Goal: Task Accomplishment & Management: Complete application form

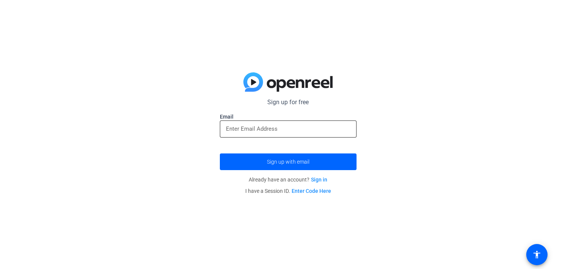
click at [272, 130] on input "email" at bounding box center [288, 128] width 124 height 9
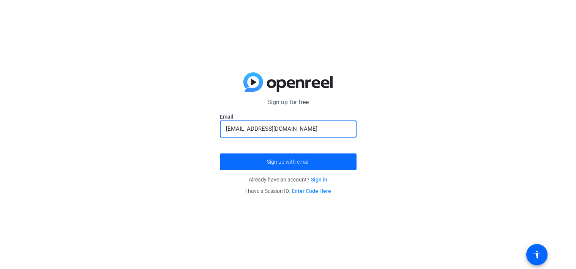
type input "[EMAIL_ADDRESS][DOMAIN_NAME]"
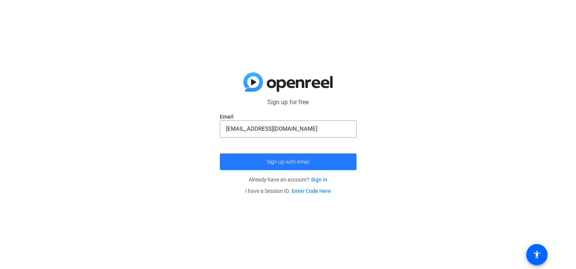
click at [290, 162] on span "Sign up with email" at bounding box center [288, 162] width 42 height 0
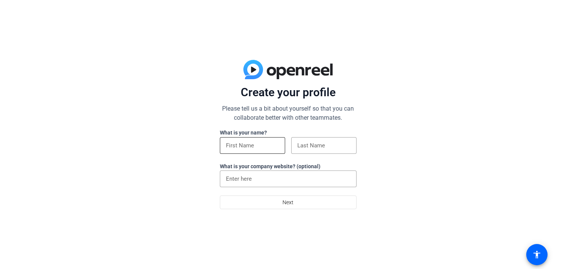
click at [242, 147] on input at bounding box center [252, 145] width 53 height 9
type input "Marni"
click at [312, 145] on input at bounding box center [323, 145] width 53 height 9
type input "[PERSON_NAME]"
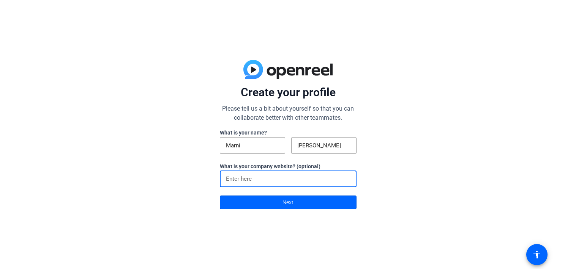
click at [299, 181] on input at bounding box center [288, 179] width 124 height 9
click at [289, 206] on span "Next" at bounding box center [287, 202] width 11 height 14
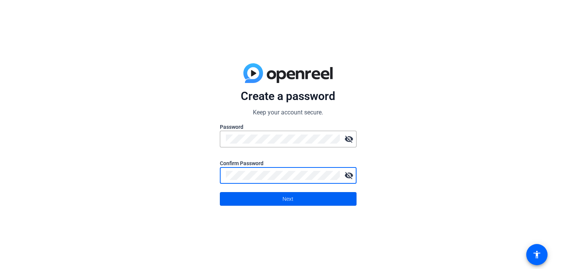
click at [271, 195] on span at bounding box center [288, 199] width 136 height 18
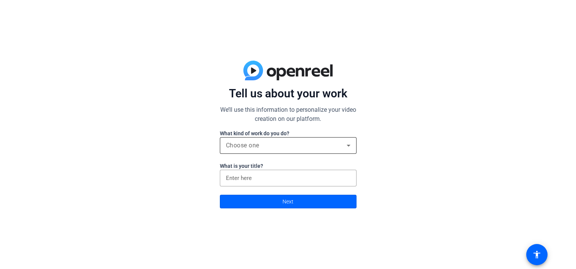
click at [254, 146] on span "Choose one" at bounding box center [242, 145] width 33 height 7
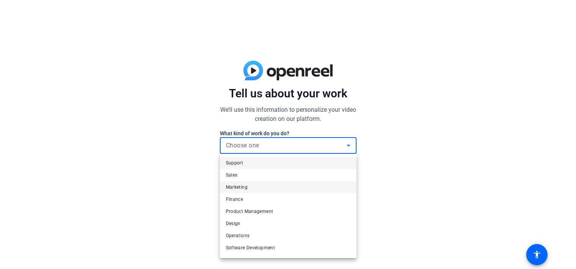
scroll to position [23, 0]
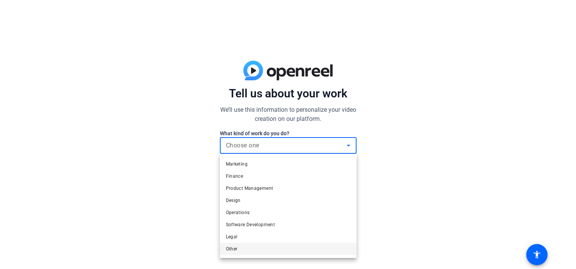
click at [236, 249] on span "Other" at bounding box center [232, 249] width 12 height 9
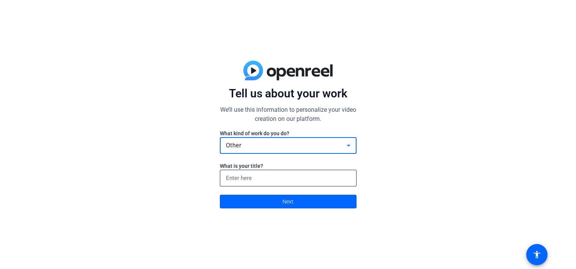
click at [258, 182] on input at bounding box center [288, 178] width 124 height 9
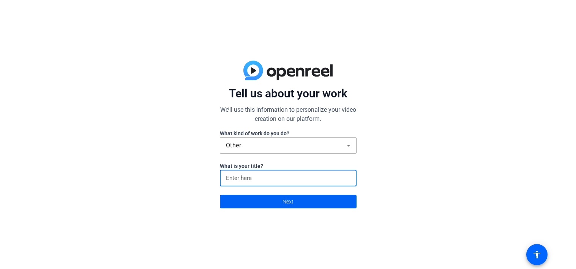
click at [275, 199] on span at bounding box center [288, 202] width 136 height 18
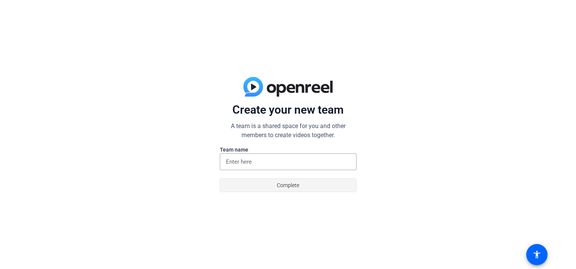
click at [277, 187] on span "Complete" at bounding box center [288, 185] width 22 height 14
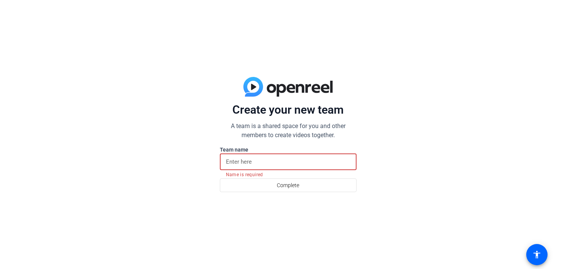
click at [239, 162] on input at bounding box center [288, 161] width 124 height 9
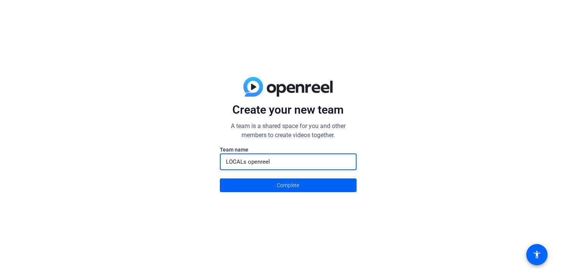
type input "LOCALs openreel"
click at [289, 186] on span "Complete" at bounding box center [288, 185] width 22 height 14
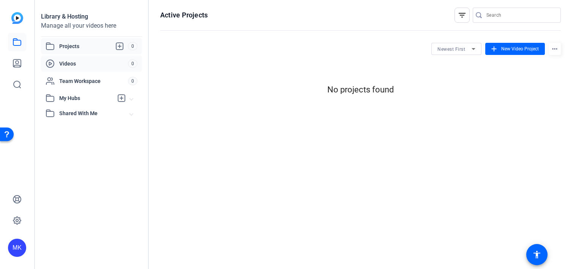
click at [80, 64] on span "Videos" at bounding box center [93, 64] width 69 height 8
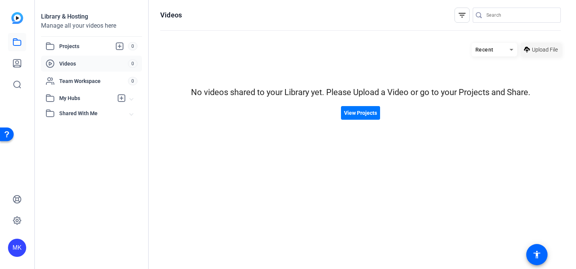
click at [540, 50] on span "Upload File" at bounding box center [545, 50] width 26 height 8
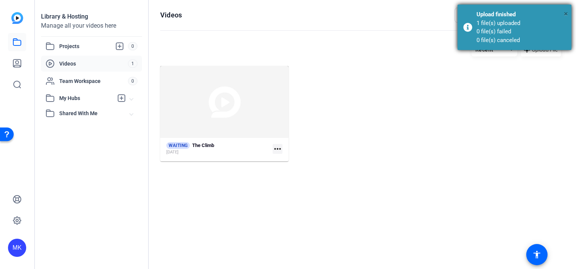
click at [566, 13] on span "×" at bounding box center [565, 13] width 4 height 9
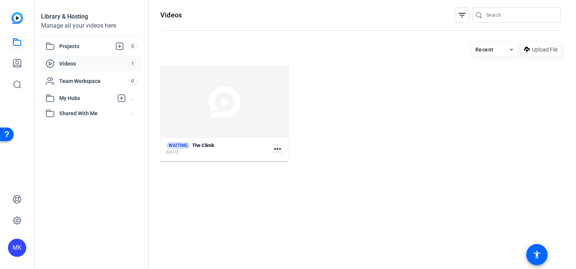
click at [280, 149] on mat-icon "more_horiz" at bounding box center [277, 149] width 10 height 10
click at [253, 106] on div at bounding box center [288, 134] width 576 height 269
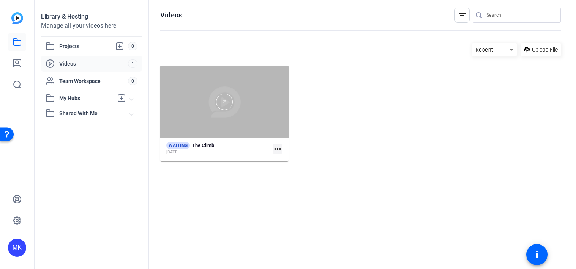
click at [190, 104] on div at bounding box center [224, 102] width 128 height 17
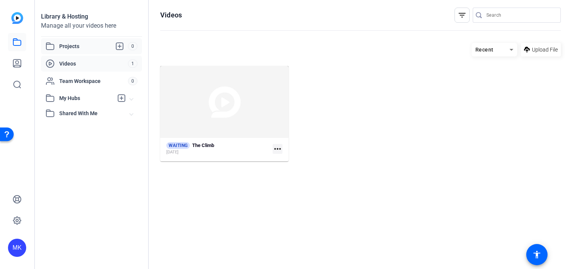
click at [69, 43] on span "Projects" at bounding box center [93, 46] width 69 height 9
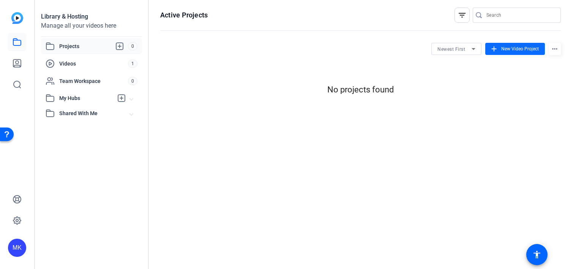
click at [516, 50] on span "New Video Project" at bounding box center [520, 49] width 38 height 7
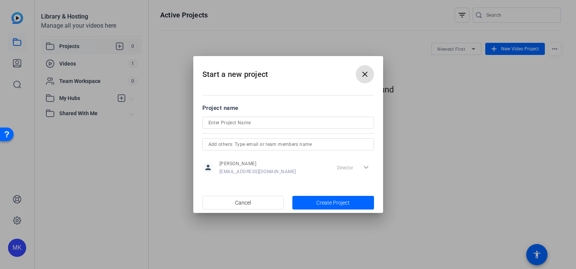
click at [223, 124] on input at bounding box center [287, 122] width 159 height 9
type input "Playing around"
click at [324, 205] on span "Create Project" at bounding box center [332, 203] width 33 height 8
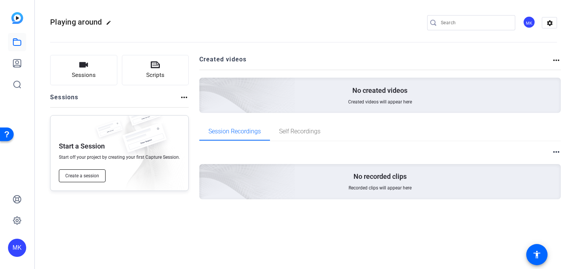
click at [83, 177] on span "Create a session" at bounding box center [82, 176] width 34 height 6
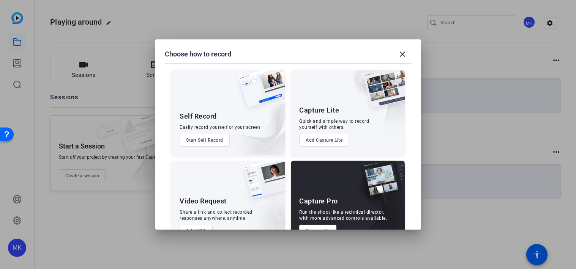
scroll to position [24, 0]
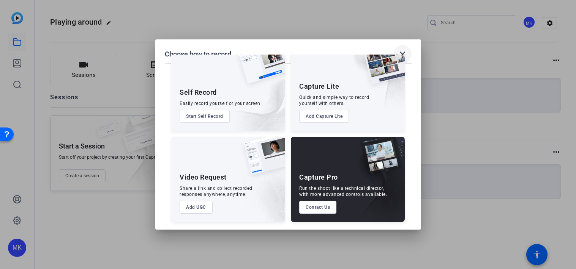
click at [401, 54] on mat-icon "close" at bounding box center [402, 54] width 9 height 9
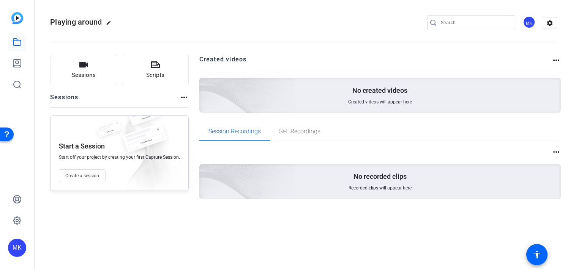
click at [330, 179] on div "No recorded clips Recorded clips will appear here" at bounding box center [380, 181] width 362 height 35
click at [349, 183] on div "No recorded clips Recorded clips will appear here" at bounding box center [380, 181] width 362 height 35
click at [556, 152] on mat-icon "more_horiz" at bounding box center [555, 152] width 9 height 9
click at [556, 152] on div at bounding box center [288, 134] width 576 height 269
click at [182, 98] on mat-icon "more_horiz" at bounding box center [183, 97] width 9 height 9
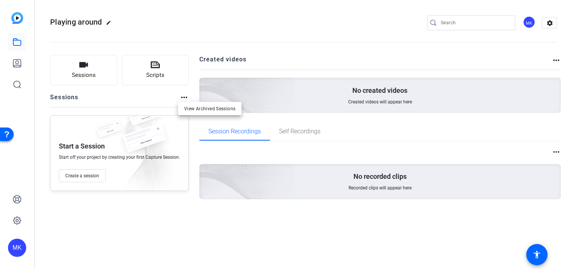
click at [182, 98] on div at bounding box center [288, 134] width 576 height 269
click at [300, 129] on span "Self Recordings" at bounding box center [299, 132] width 41 height 6
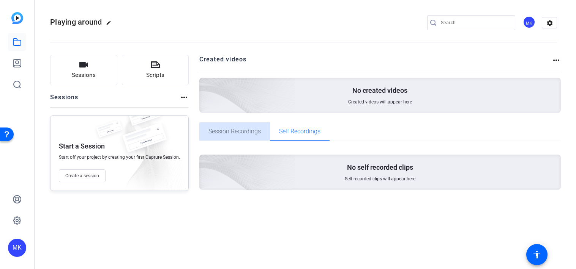
click at [245, 129] on span "Session Recordings" at bounding box center [234, 132] width 52 height 6
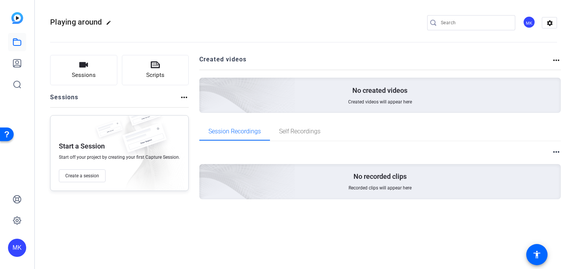
click at [230, 59] on h2 "Created videos" at bounding box center [375, 62] width 352 height 15
click at [17, 45] on icon at bounding box center [17, 42] width 9 height 9
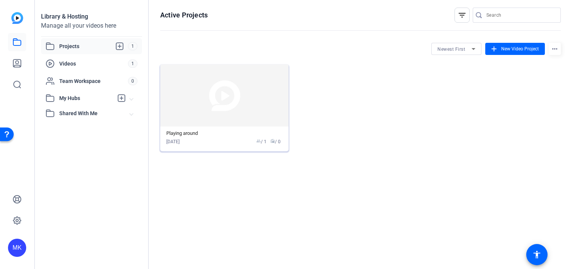
click at [204, 145] on div "[DATE] group / 1 radio / 0" at bounding box center [224, 141] width 116 height 7
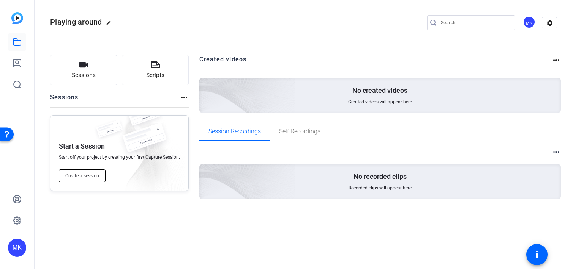
click at [97, 178] on span "Create a session" at bounding box center [82, 176] width 34 height 6
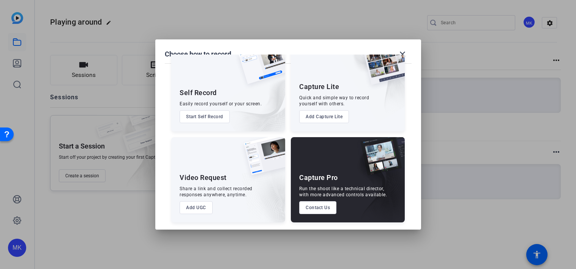
scroll to position [24, 0]
click at [402, 53] on mat-icon "close" at bounding box center [402, 54] width 9 height 9
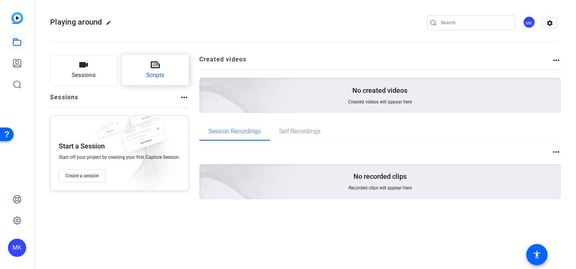
click at [142, 75] on button "Scripts" at bounding box center [155, 70] width 67 height 30
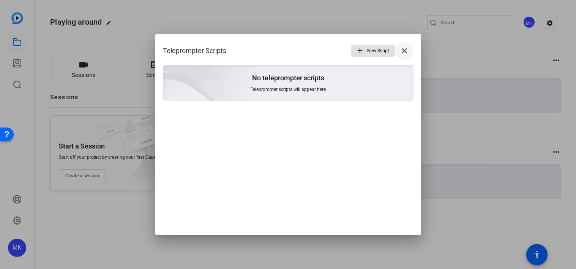
click at [403, 49] on mat-icon "close" at bounding box center [404, 50] width 9 height 9
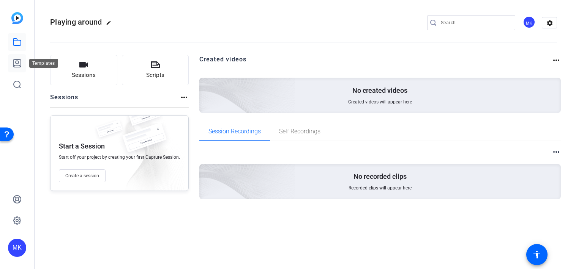
click at [21, 63] on icon at bounding box center [17, 64] width 8 height 8
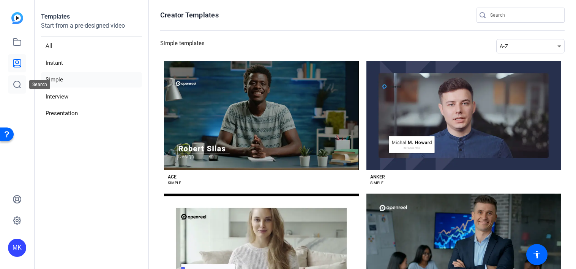
click at [17, 82] on icon at bounding box center [17, 84] width 9 height 9
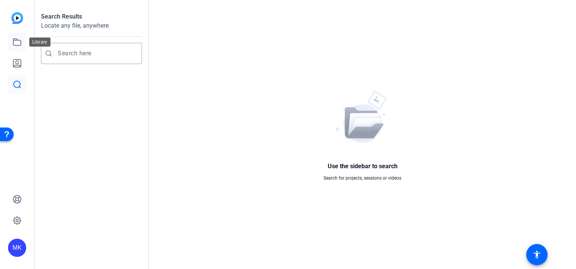
click at [18, 41] on icon at bounding box center [17, 42] width 9 height 9
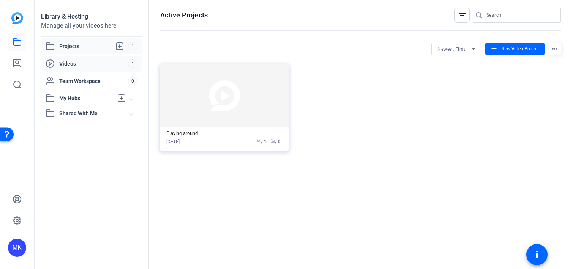
click at [64, 62] on span "Videos" at bounding box center [93, 64] width 69 height 8
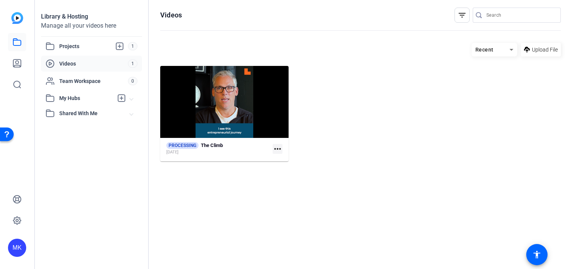
click at [278, 149] on mat-icon "more_horiz" at bounding box center [277, 149] width 10 height 10
click at [17, 221] on div at bounding box center [288, 134] width 576 height 269
click at [19, 221] on icon at bounding box center [17, 220] width 9 height 9
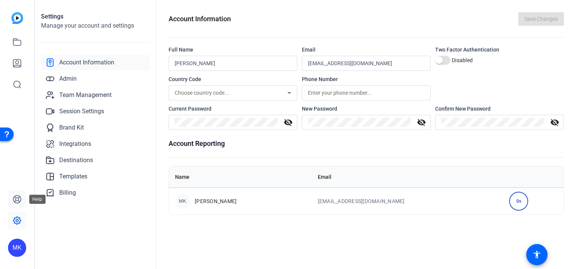
click at [16, 196] on icon at bounding box center [17, 200] width 8 height 8
click at [17, 64] on icon at bounding box center [17, 63] width 9 height 9
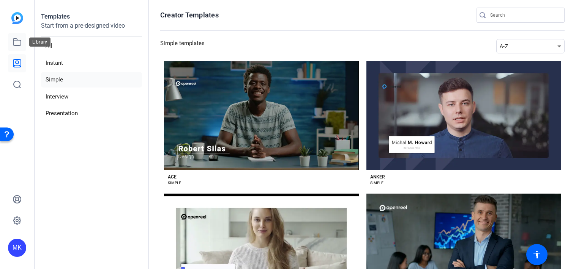
click at [19, 46] on icon at bounding box center [17, 42] width 8 height 7
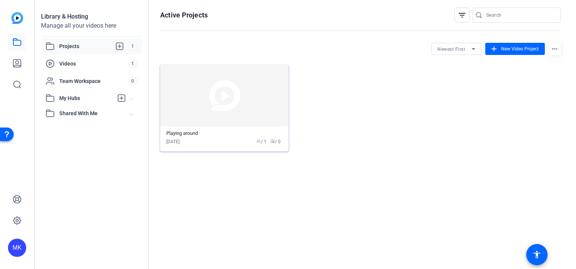
click at [225, 140] on div "[DATE] group / 1 radio / 0" at bounding box center [224, 141] width 116 height 7
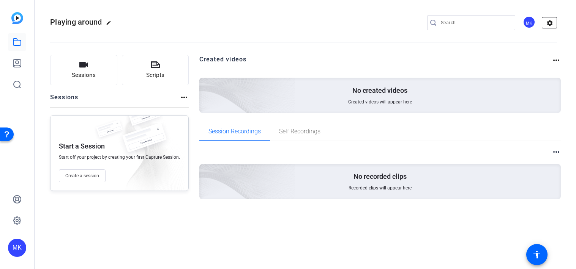
click at [548, 20] on mat-icon "settings" at bounding box center [549, 22] width 15 height 11
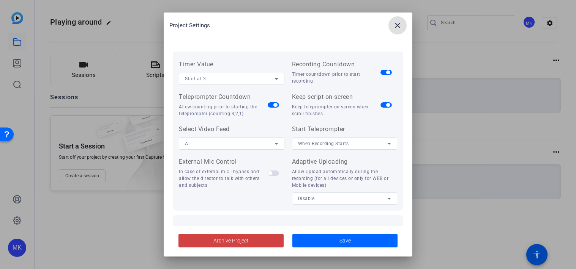
scroll to position [36, 0]
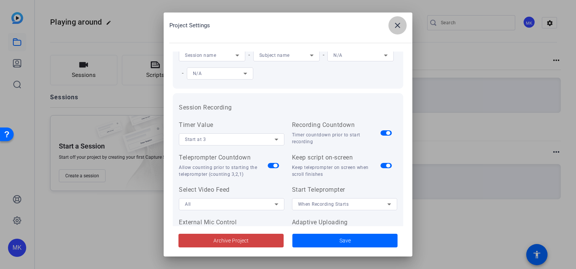
click at [400, 24] on mat-icon "close" at bounding box center [397, 25] width 9 height 9
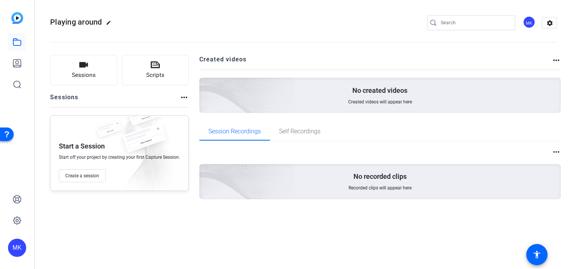
click at [109, 22] on mat-icon "edit" at bounding box center [110, 24] width 9 height 9
click at [119, 23] on span "check_circle" at bounding box center [118, 22] width 9 height 9
click at [21, 16] on img at bounding box center [17, 18] width 12 height 12
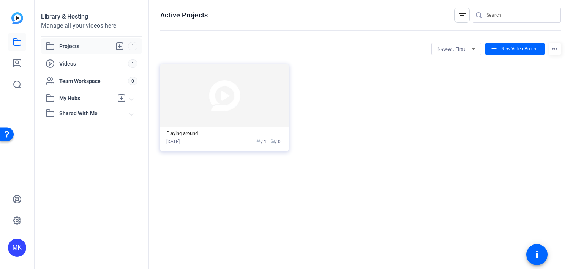
click at [554, 47] on mat-icon "more_horiz" at bounding box center [554, 49] width 12 height 12
click at [554, 47] on div at bounding box center [288, 134] width 576 height 269
click at [517, 56] on span at bounding box center [515, 49] width 60 height 18
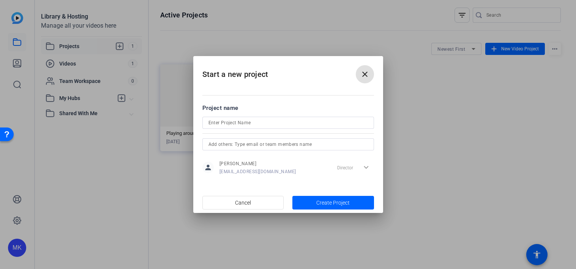
click at [359, 72] on span at bounding box center [365, 74] width 18 height 18
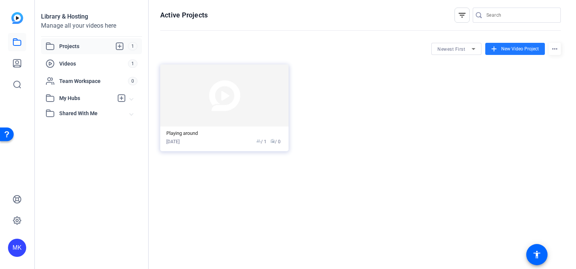
click at [94, 46] on span "Projects" at bounding box center [93, 46] width 69 height 9
click at [118, 44] on icon at bounding box center [119, 46] width 9 height 9
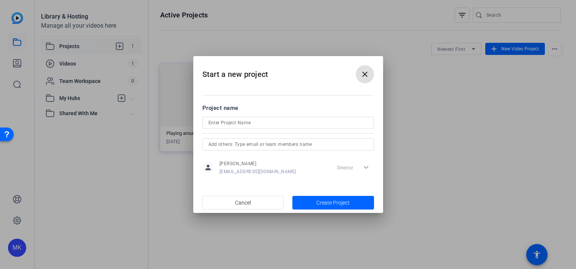
click at [364, 77] on mat-icon "close" at bounding box center [364, 74] width 9 height 9
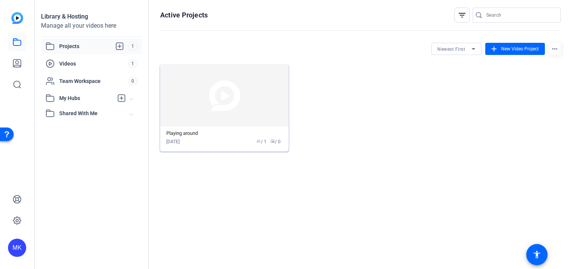
click at [197, 122] on img at bounding box center [224, 95] width 128 height 62
